Goal: Task Accomplishment & Management: Manage account settings

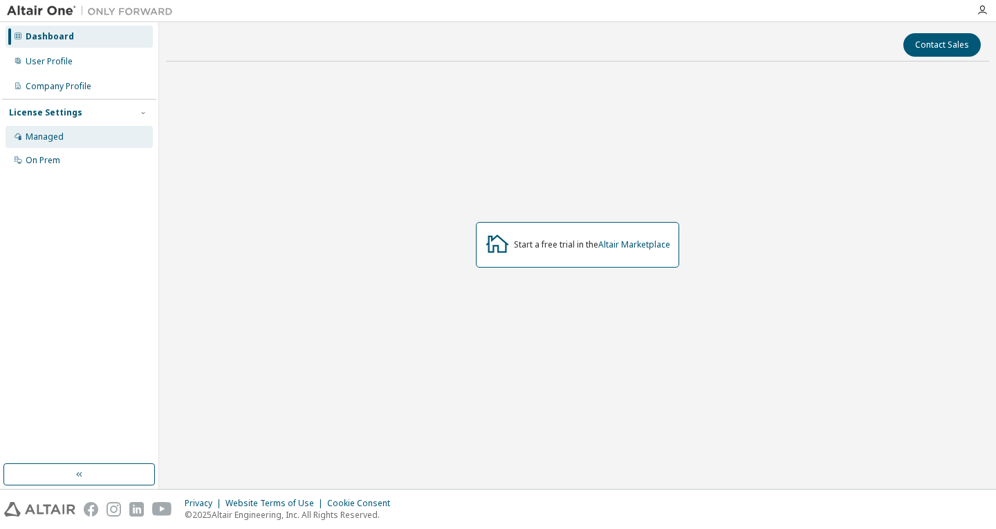
click at [103, 135] on div "Managed" at bounding box center [79, 137] width 147 height 22
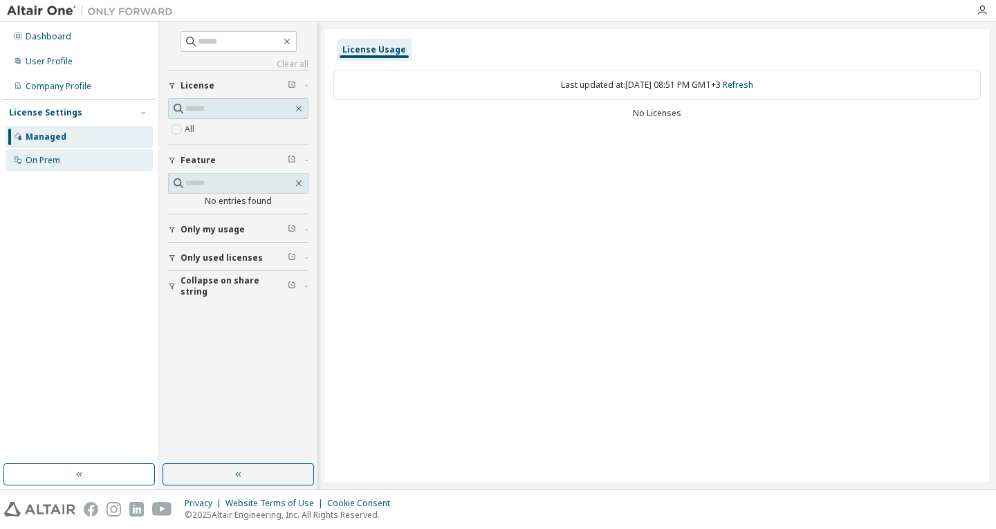
click at [92, 156] on div "On Prem" at bounding box center [79, 160] width 147 height 22
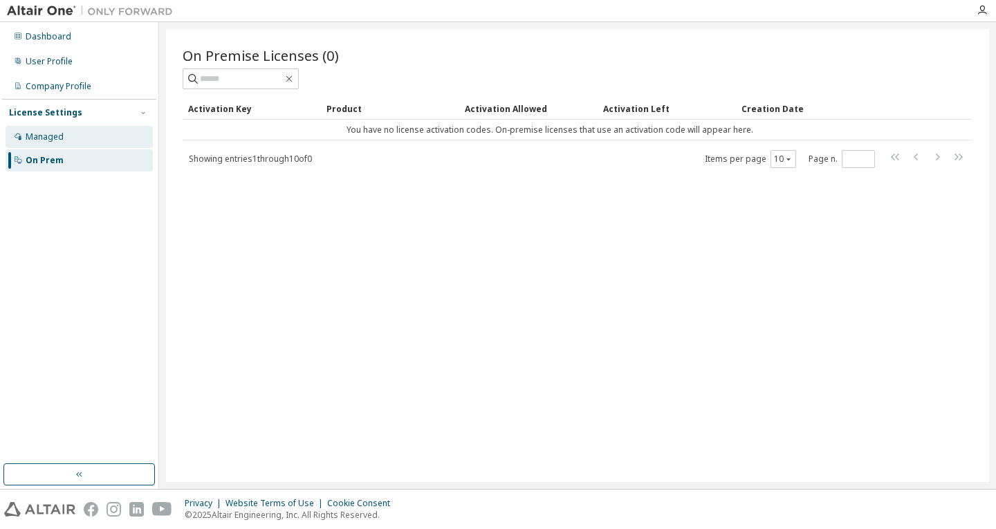
click at [136, 137] on div "Managed" at bounding box center [79, 137] width 147 height 22
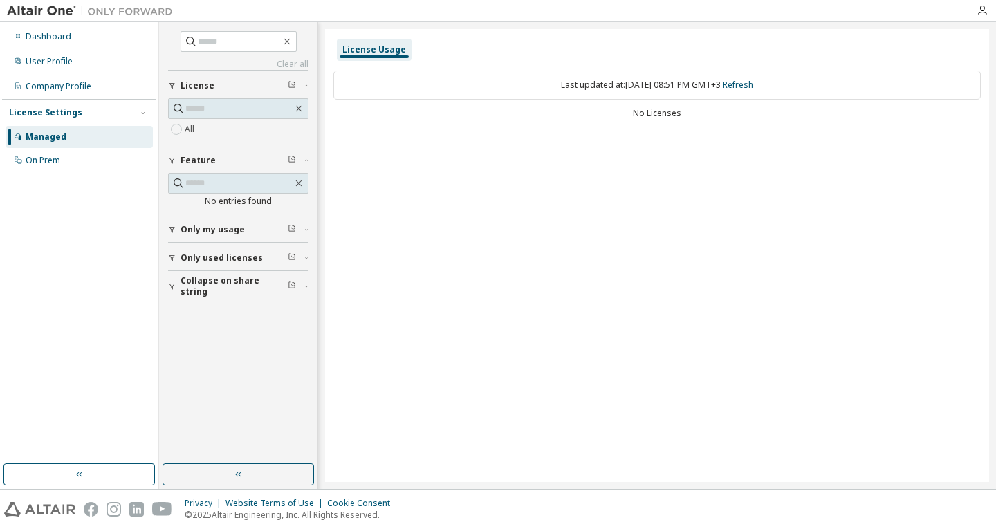
click at [194, 129] on label "All" at bounding box center [191, 129] width 12 height 17
click at [298, 112] on icon "button" at bounding box center [298, 108] width 11 height 11
click at [298, 109] on icon "button" at bounding box center [299, 109] width 6 height 6
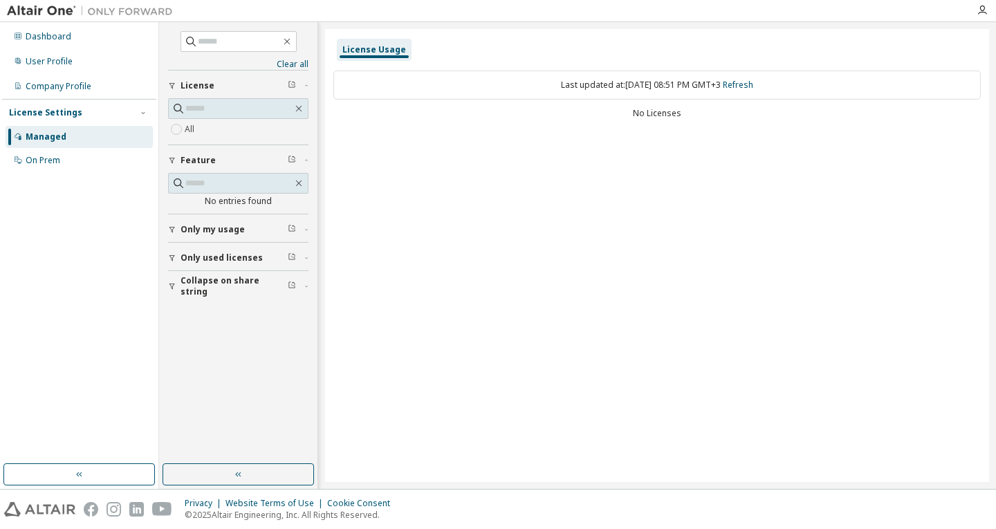
click at [171, 228] on icon "button" at bounding box center [172, 229] width 8 height 8
click at [169, 228] on icon "button" at bounding box center [172, 229] width 8 height 8
click at [173, 253] on button "Only used licenses" at bounding box center [238, 258] width 140 height 30
click at [174, 248] on button "Only used licenses" at bounding box center [238, 258] width 140 height 30
click at [83, 82] on div "Company Profile" at bounding box center [59, 86] width 66 height 11
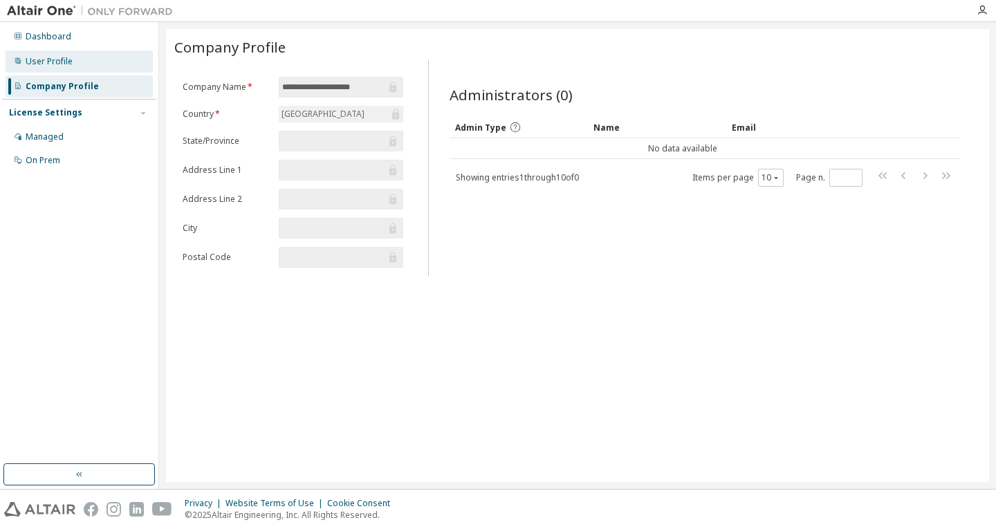
click at [71, 57] on div "User Profile" at bounding box center [49, 61] width 47 height 11
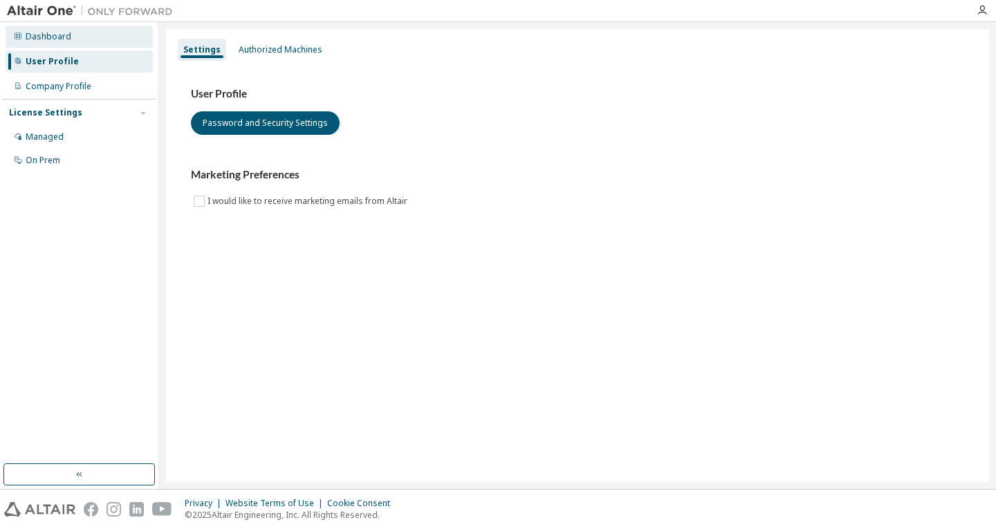
click at [71, 41] on div "Dashboard" at bounding box center [79, 37] width 147 height 22
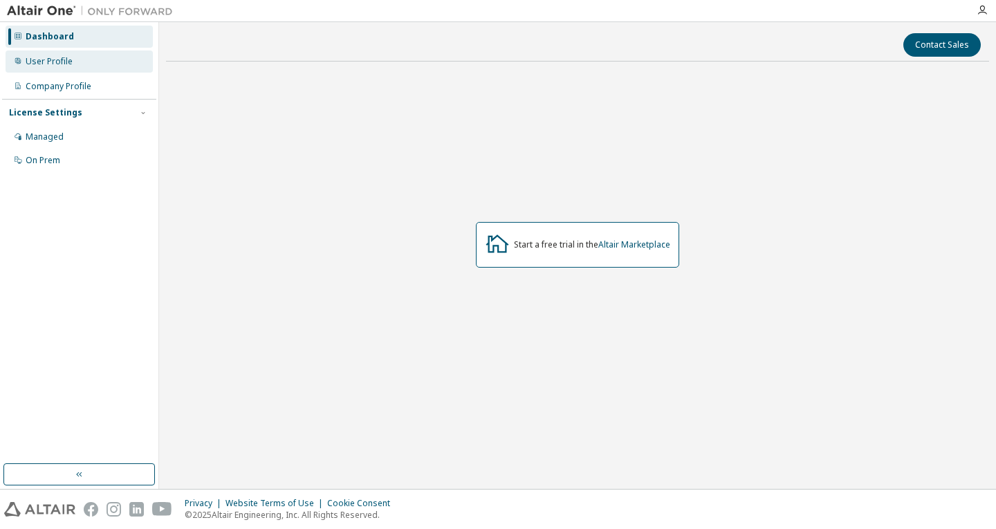
click at [73, 70] on div "User Profile" at bounding box center [79, 61] width 147 height 22
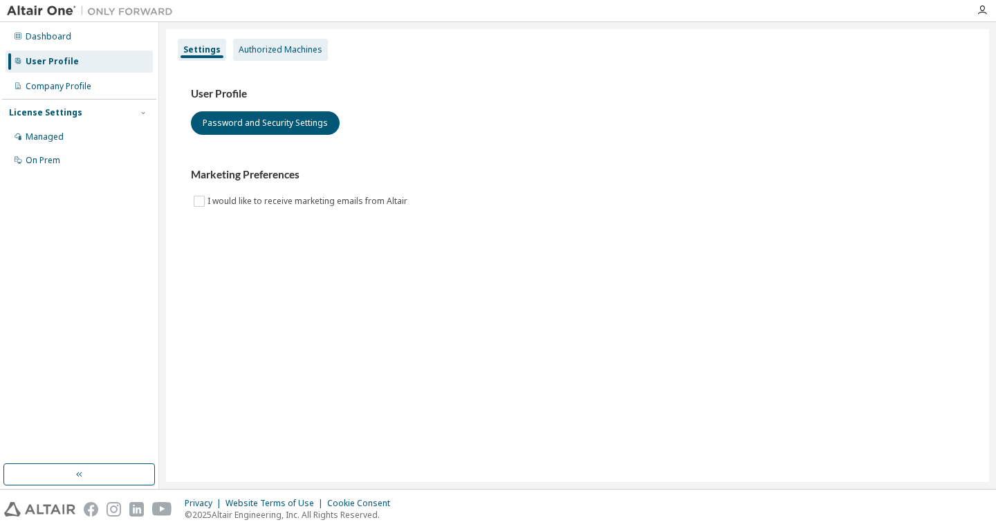
click at [257, 57] on div "Authorized Machines" at bounding box center [280, 50] width 95 height 22
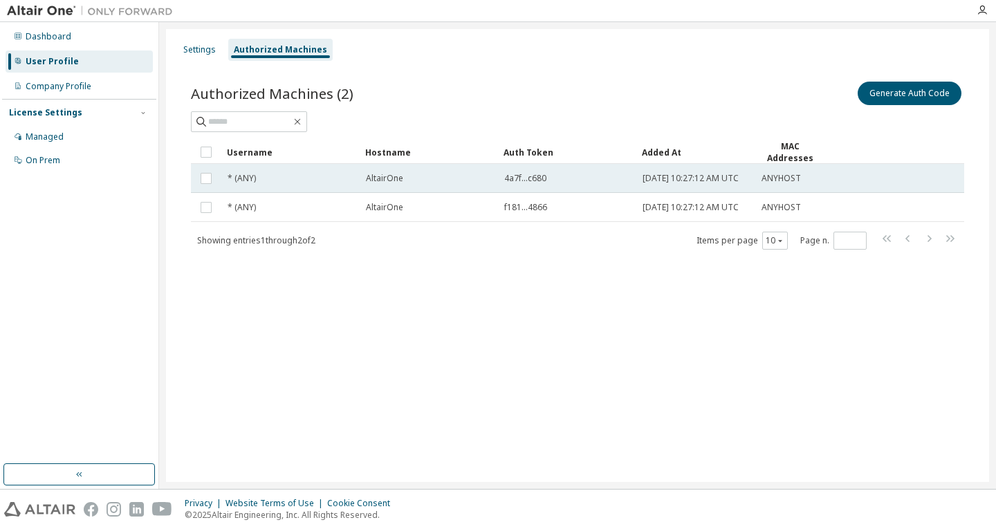
click at [557, 181] on div "4a7f...c680" at bounding box center [567, 178] width 126 height 11
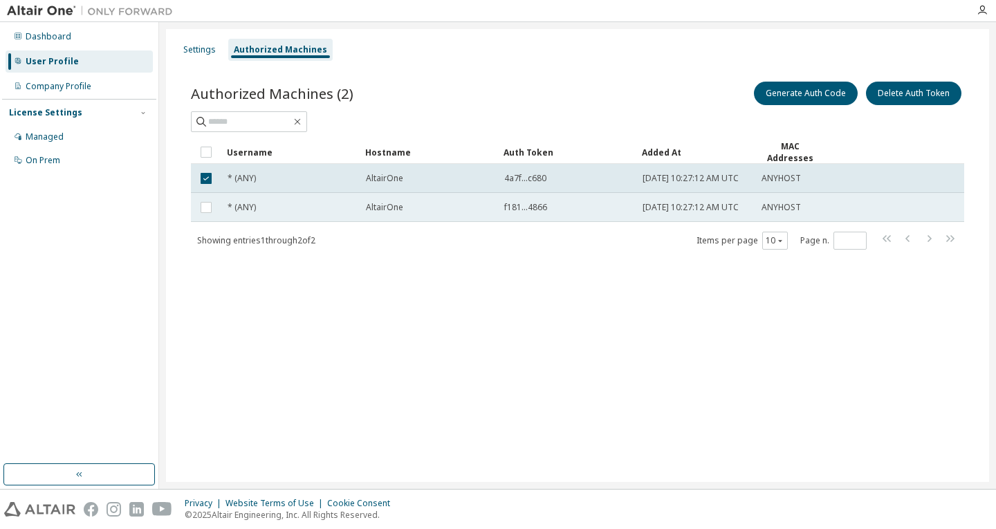
click at [553, 221] on td "f181...4866" at bounding box center [567, 207] width 138 height 29
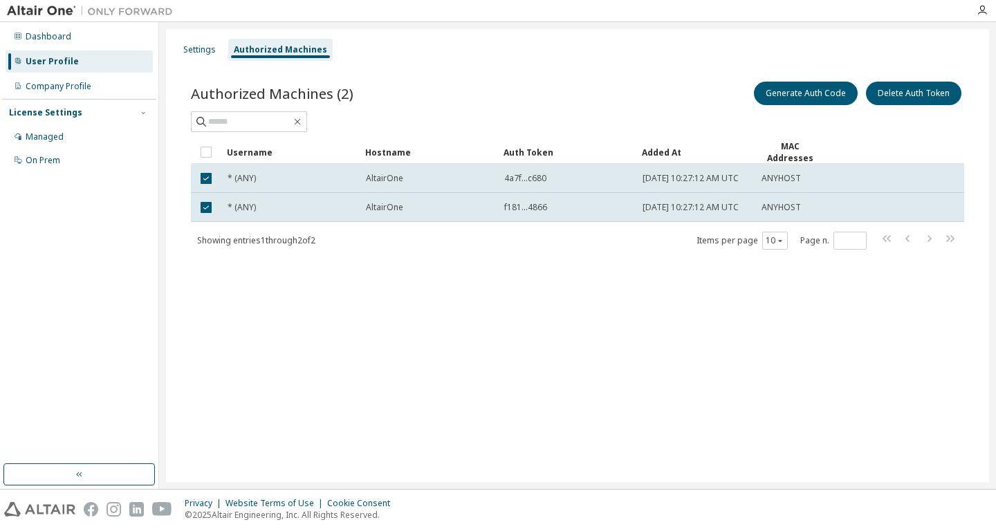
click at [504, 333] on div "Settings Authorized Machines Authorized Machines (2) Generate Auth Code Delete …" at bounding box center [577, 255] width 823 height 453
click at [383, 420] on div "Settings Authorized Machines Authorized Machines (2) Generate Auth Code Delete …" at bounding box center [577, 255] width 823 height 453
click at [295, 179] on div "* (ANY)" at bounding box center [290, 178] width 126 height 11
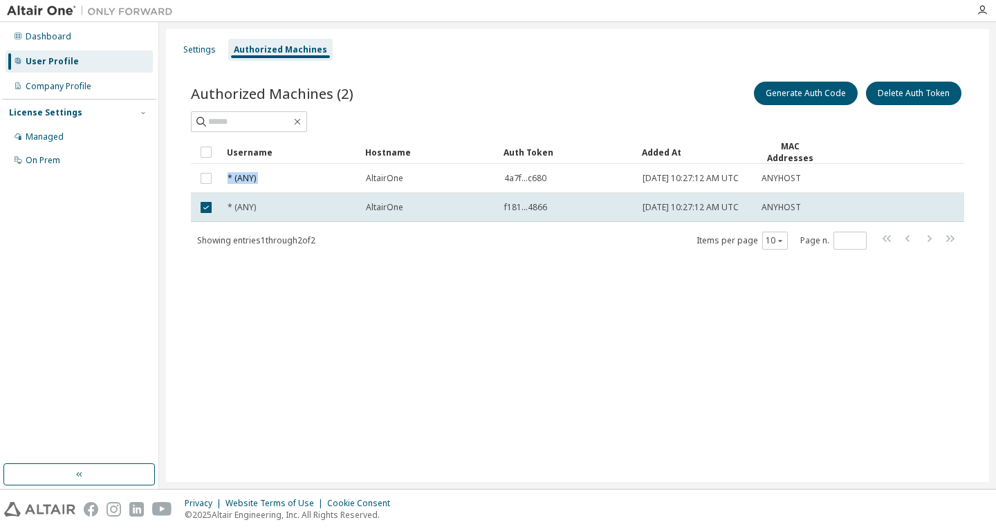
click at [295, 179] on div "* (ANY)" at bounding box center [290, 178] width 126 height 11
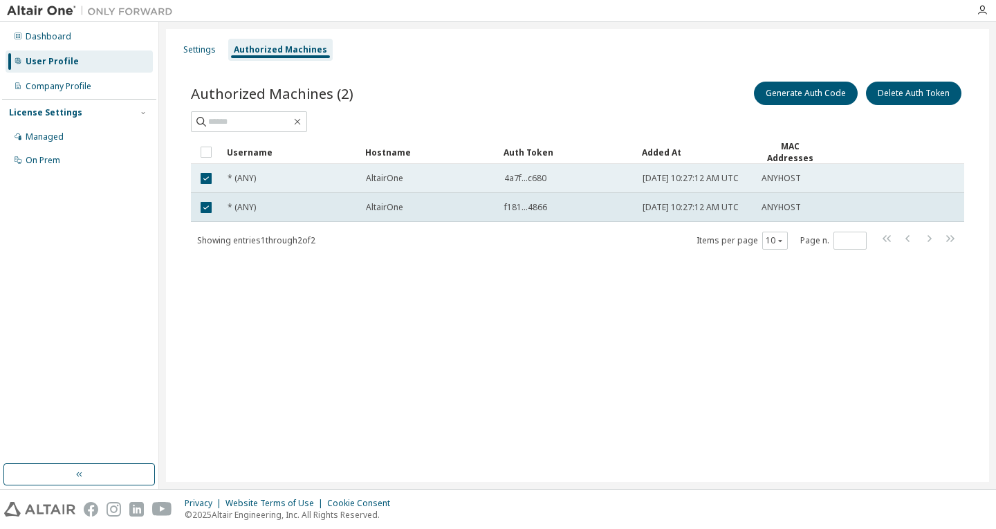
click at [527, 183] on span "4a7f...c680" at bounding box center [525, 178] width 42 height 11
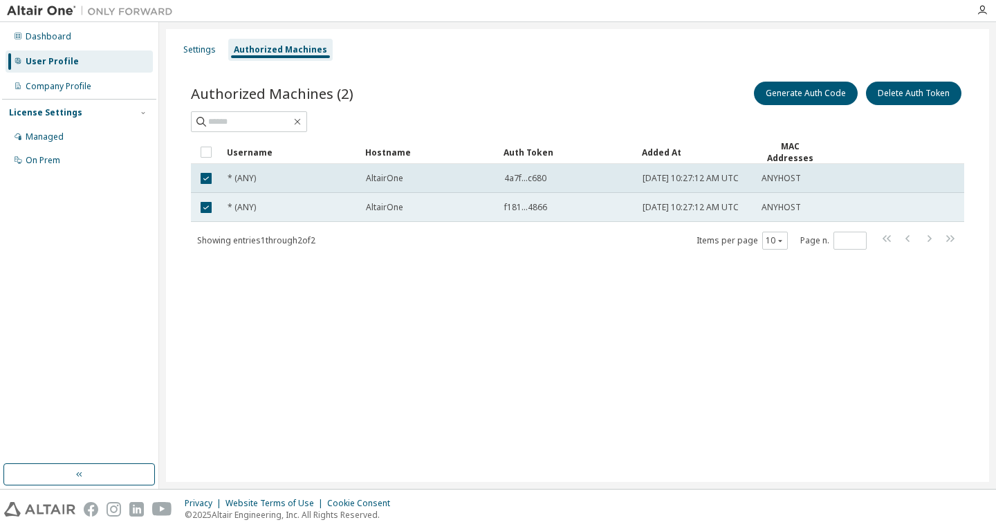
click at [499, 220] on td "f181...4866" at bounding box center [567, 207] width 138 height 29
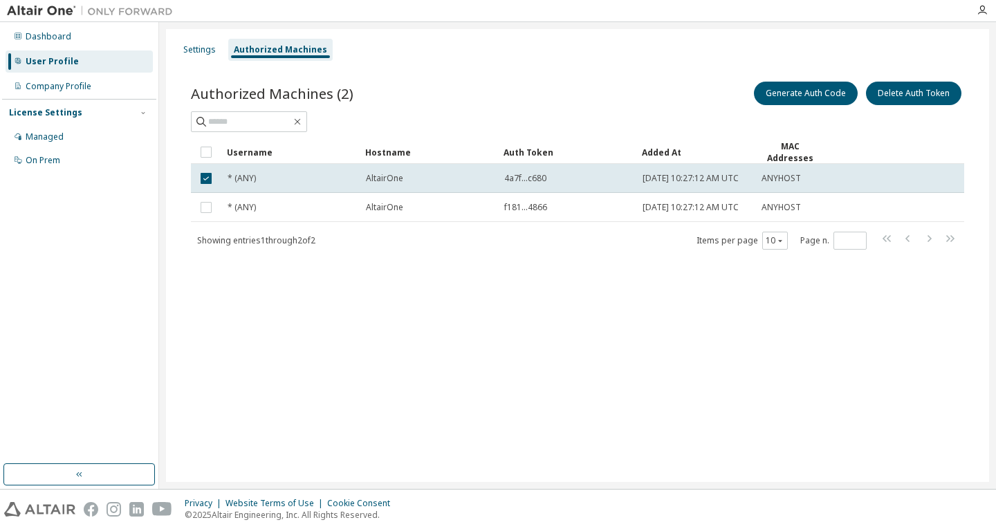
click at [469, 268] on div "Authorized Machines (2) Generate Auth Code Delete Auth Token Clear Load Save Sa…" at bounding box center [577, 174] width 806 height 224
click at [205, 53] on div "Settings" at bounding box center [199, 49] width 32 height 11
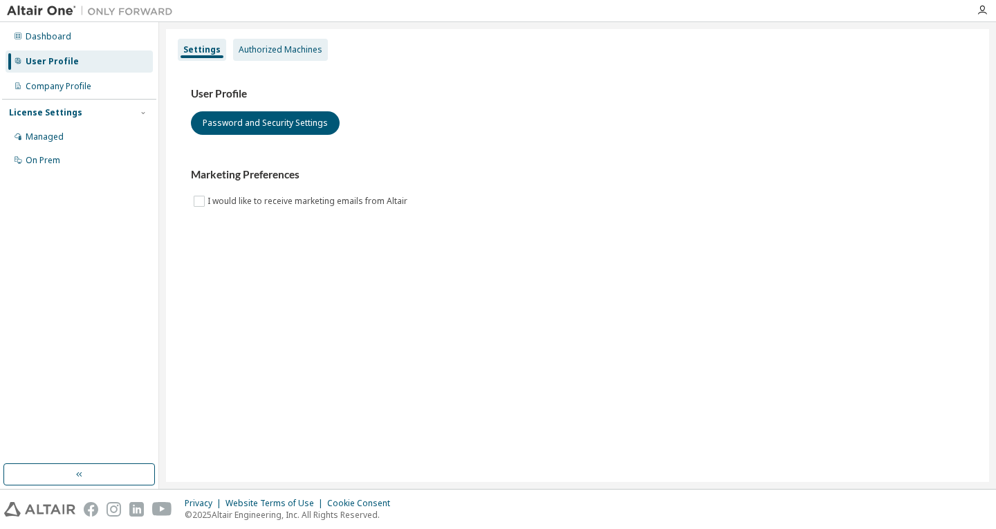
click at [250, 48] on div "Authorized Machines" at bounding box center [281, 49] width 84 height 11
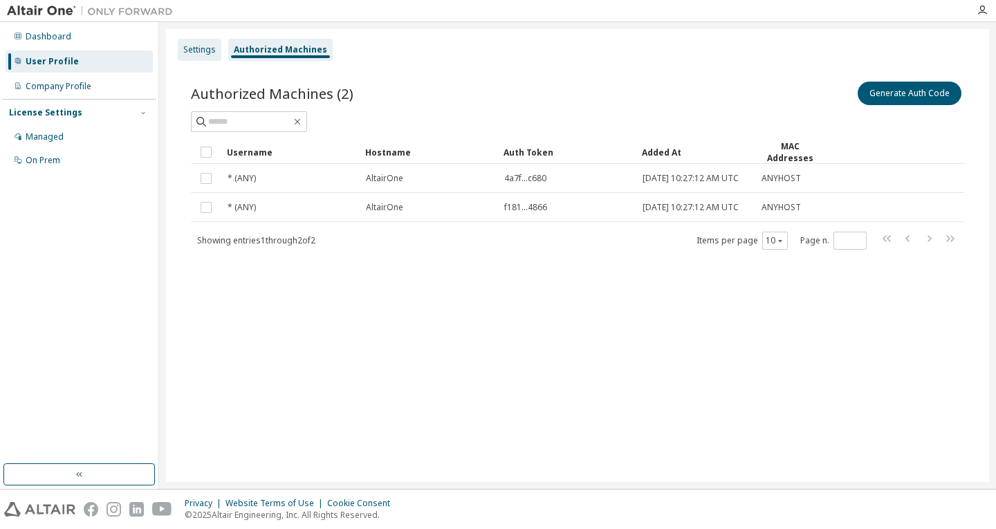
click at [194, 44] on div "Settings" at bounding box center [199, 49] width 32 height 11
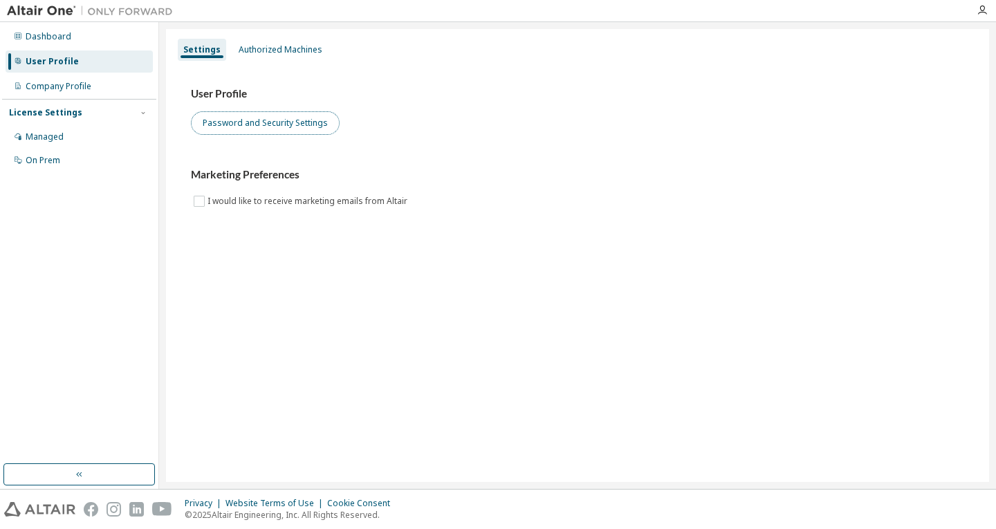
click at [271, 115] on button "Password and Security Settings" at bounding box center [265, 123] width 149 height 24
